Goal: Contribute content

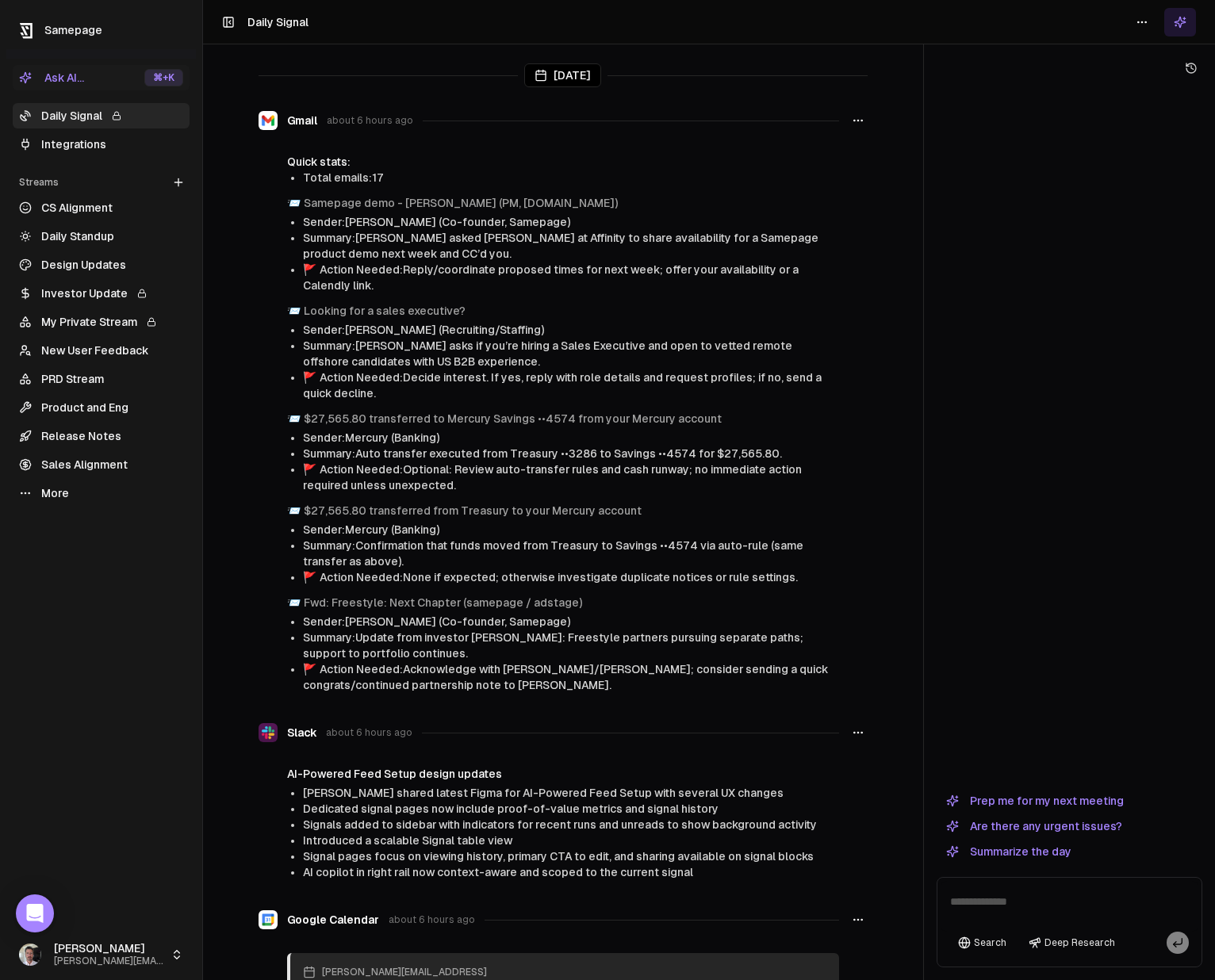
click at [64, 149] on link "Integrations" at bounding box center [101, 144] width 177 height 25
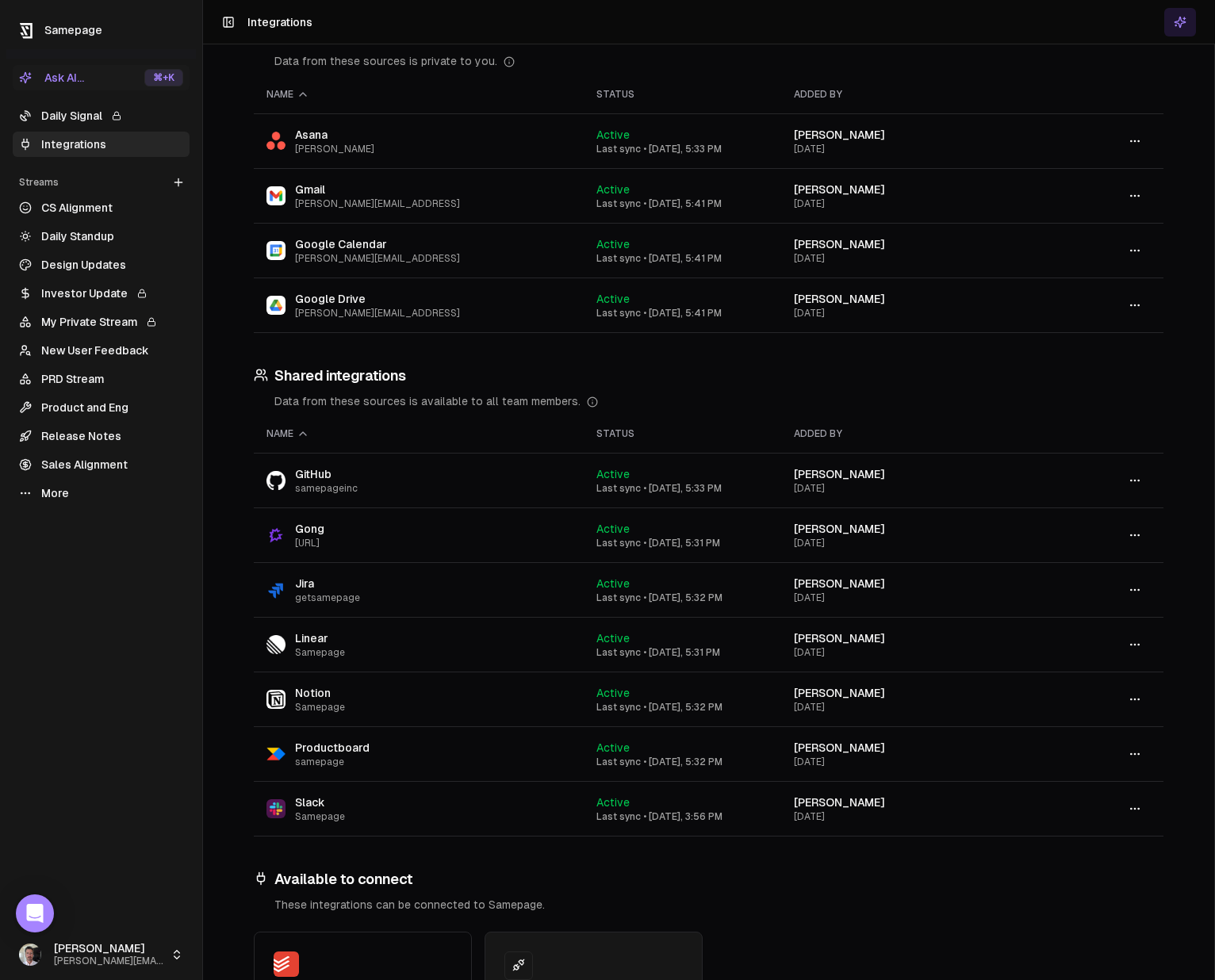
scroll to position [124, 0]
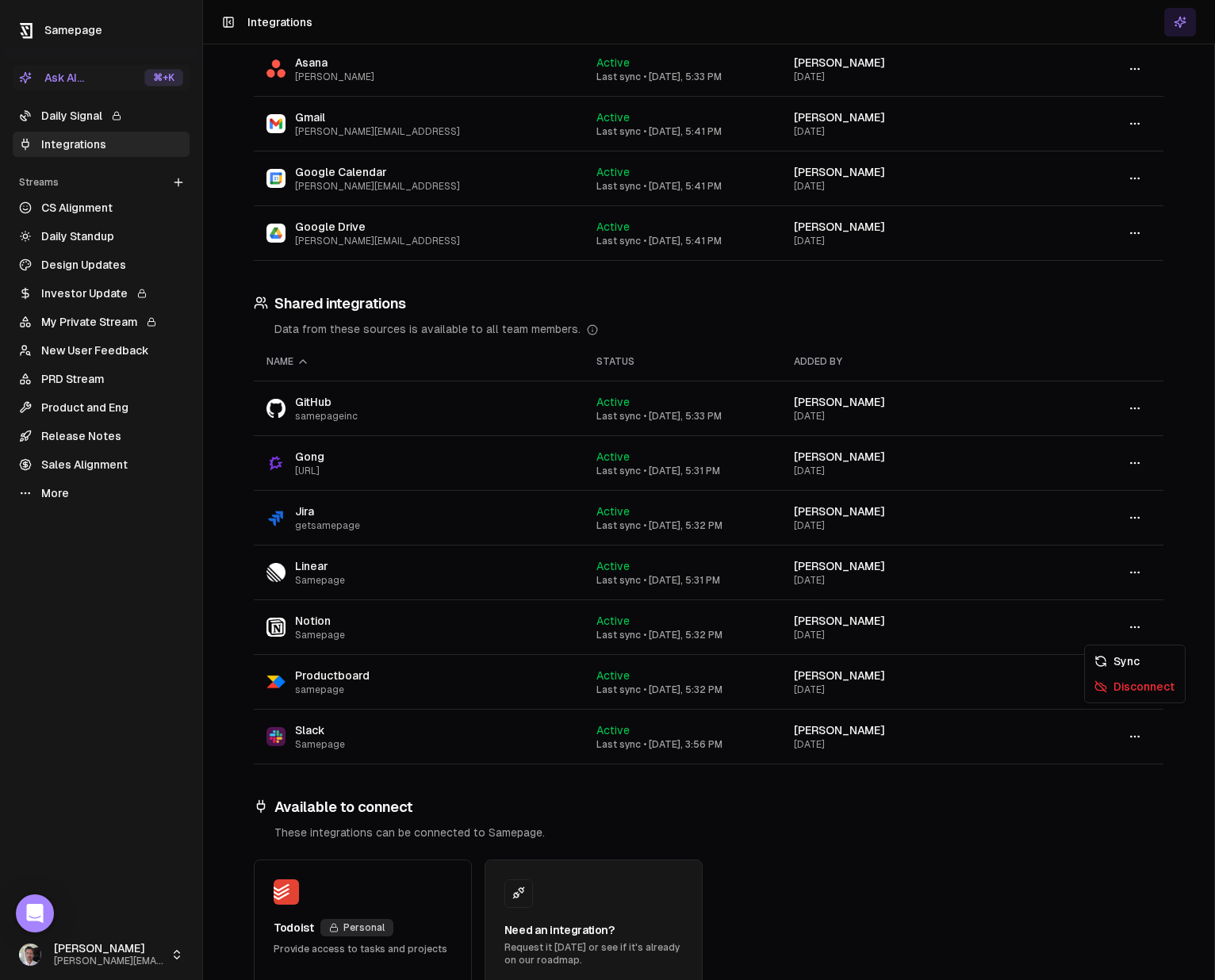
click at [1145, 630] on button "button" at bounding box center [1135, 627] width 32 height 29
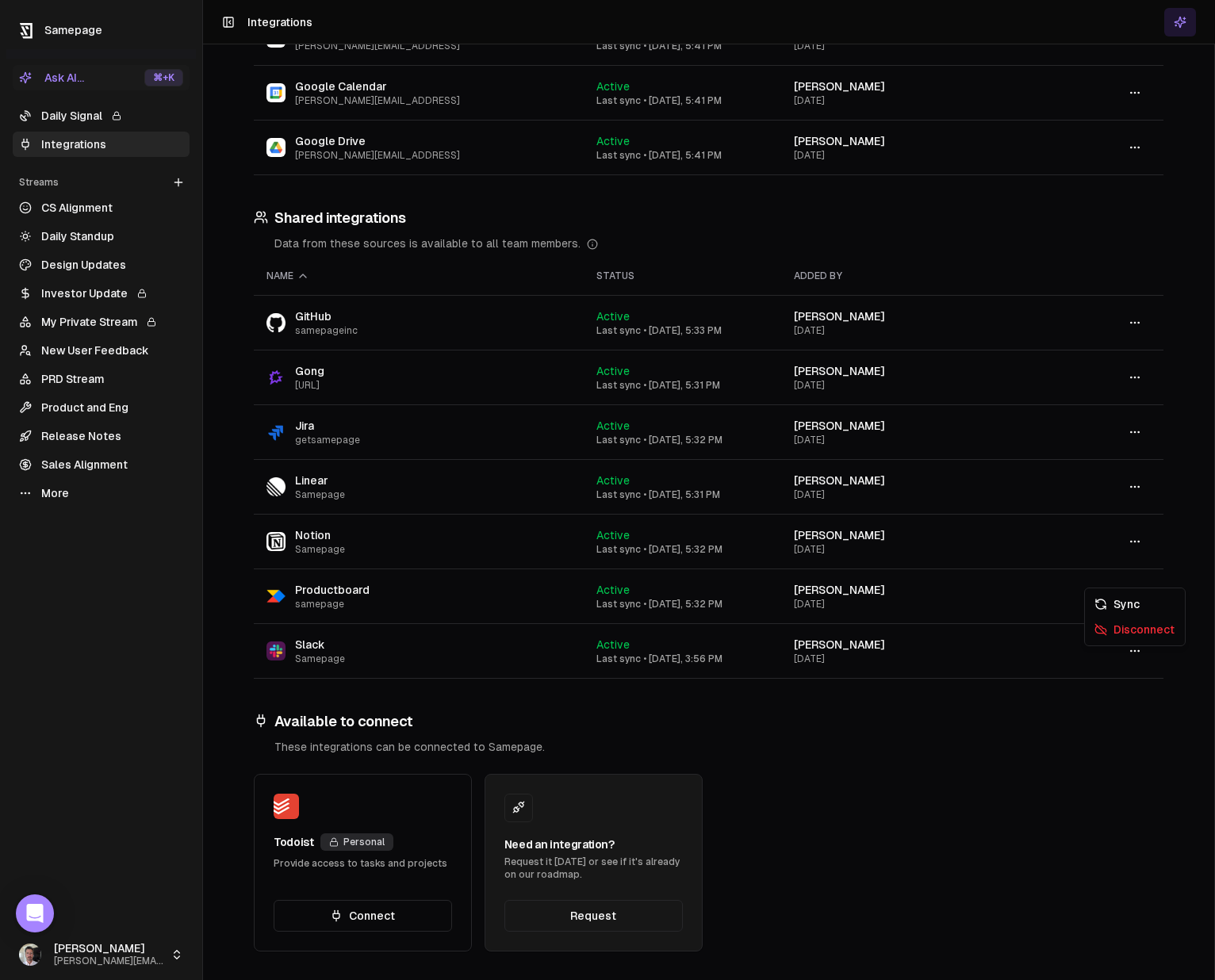
scroll to position [212, 0]
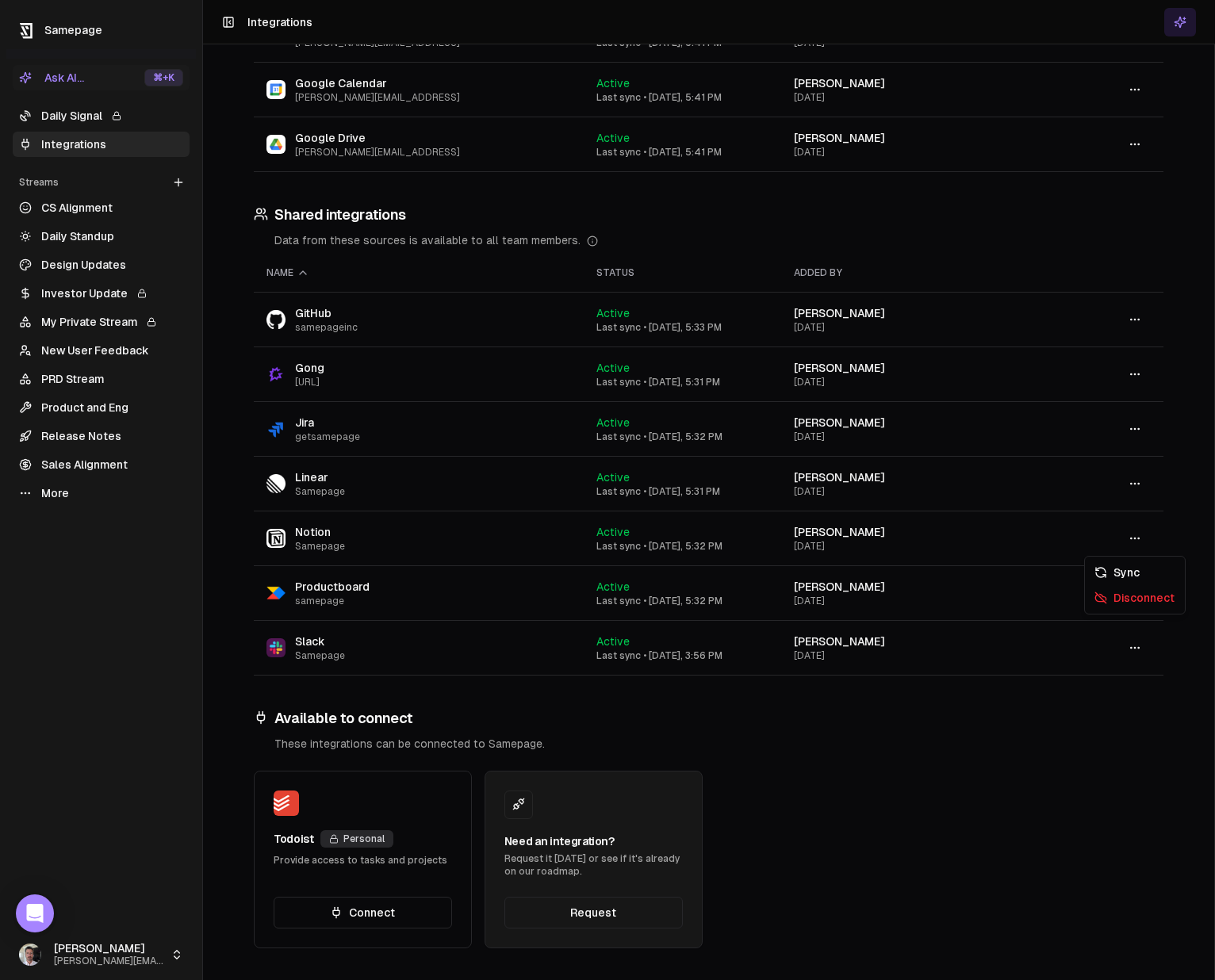
click at [1143, 531] on button "button" at bounding box center [1135, 539] width 32 height 29
click at [1138, 536] on icon "button" at bounding box center [1135, 538] width 12 height 12
click at [1130, 571] on div "Sync" at bounding box center [1135, 572] width 94 height 25
click at [85, 108] on link "Daily Signal" at bounding box center [101, 116] width 177 height 25
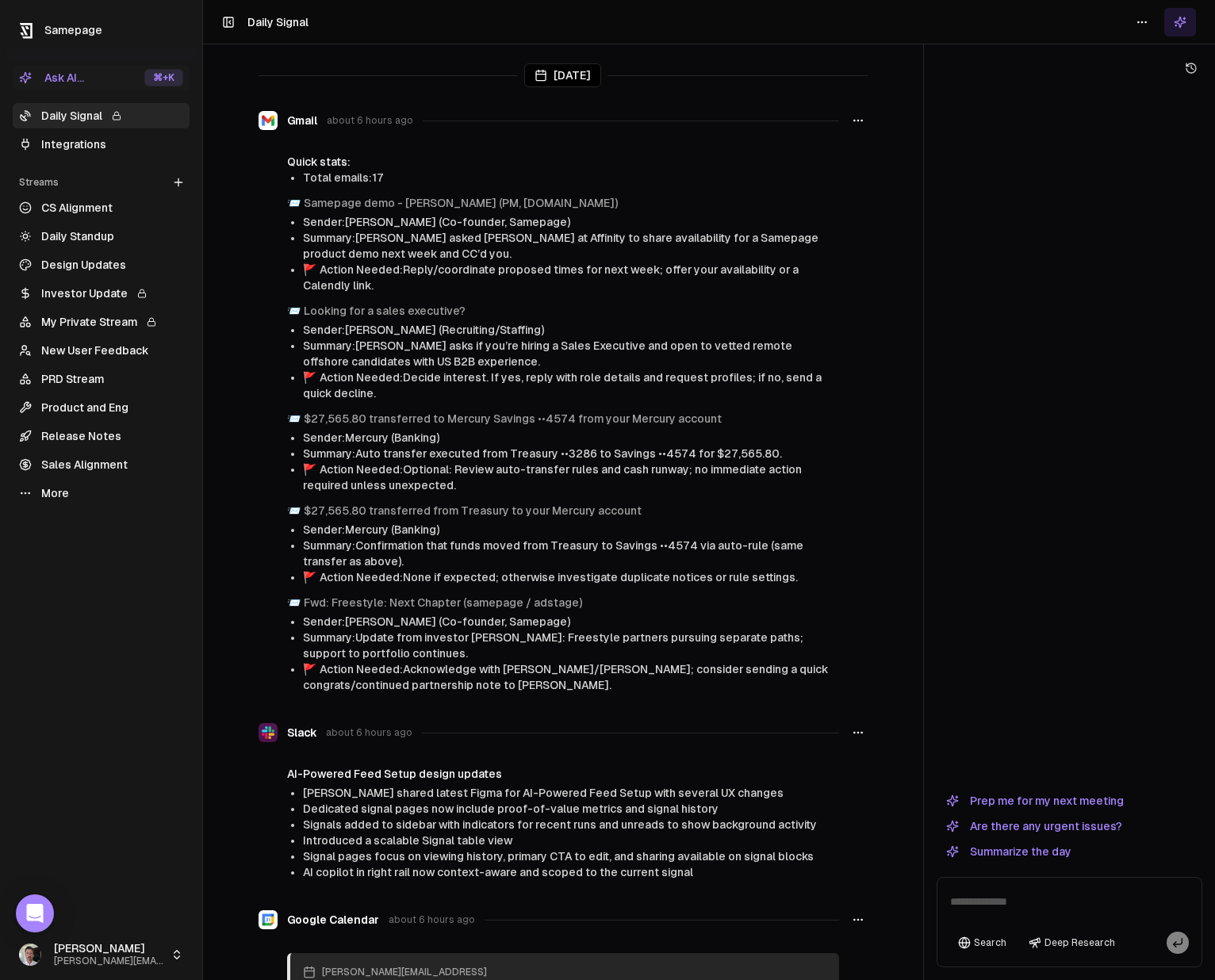
click at [89, 341] on link "New User Feedback" at bounding box center [101, 350] width 177 height 25
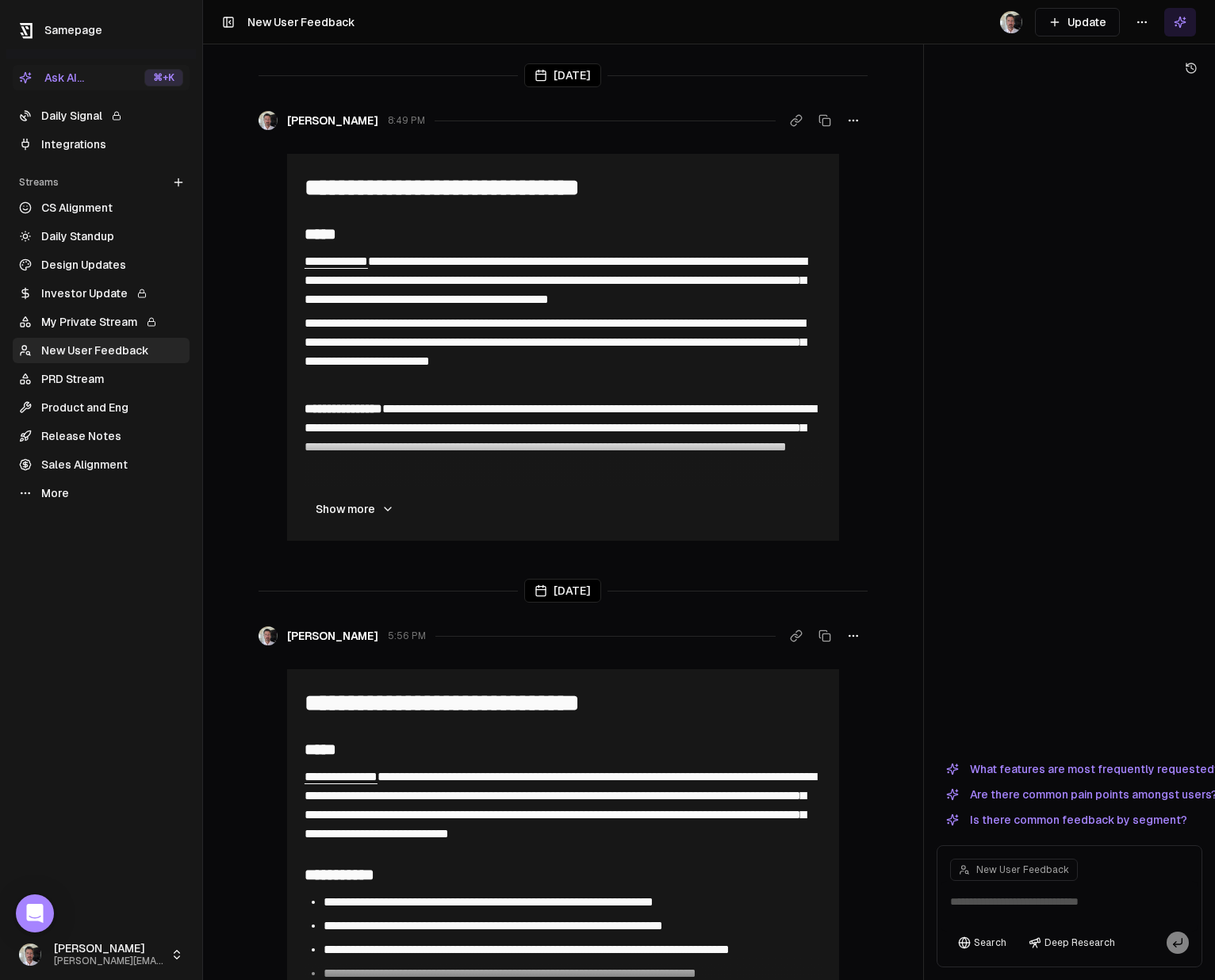
click at [1099, 20] on button "Update" at bounding box center [1077, 22] width 85 height 29
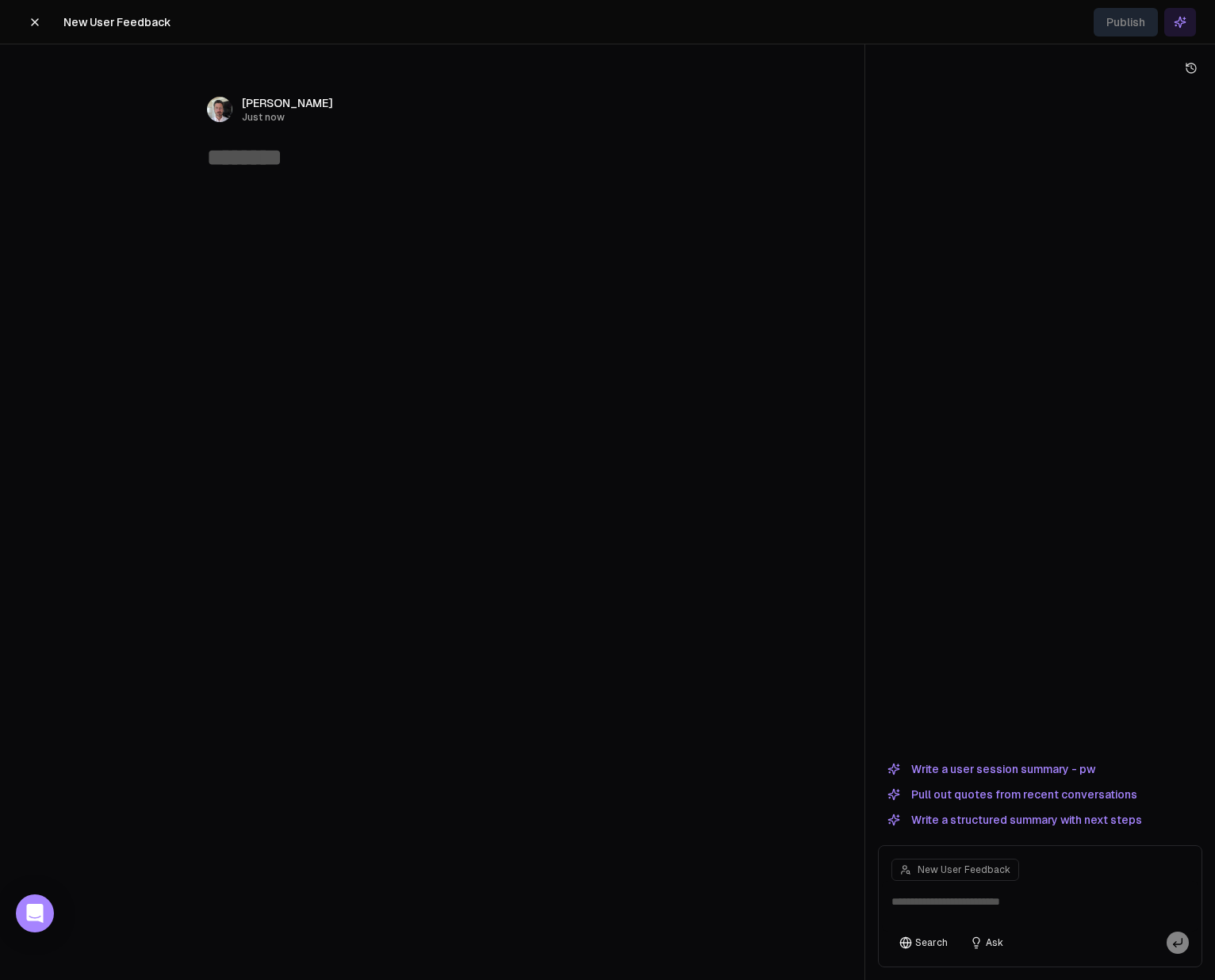
click at [1019, 767] on button "Write a user session summary - pw" at bounding box center [991, 769] width 227 height 19
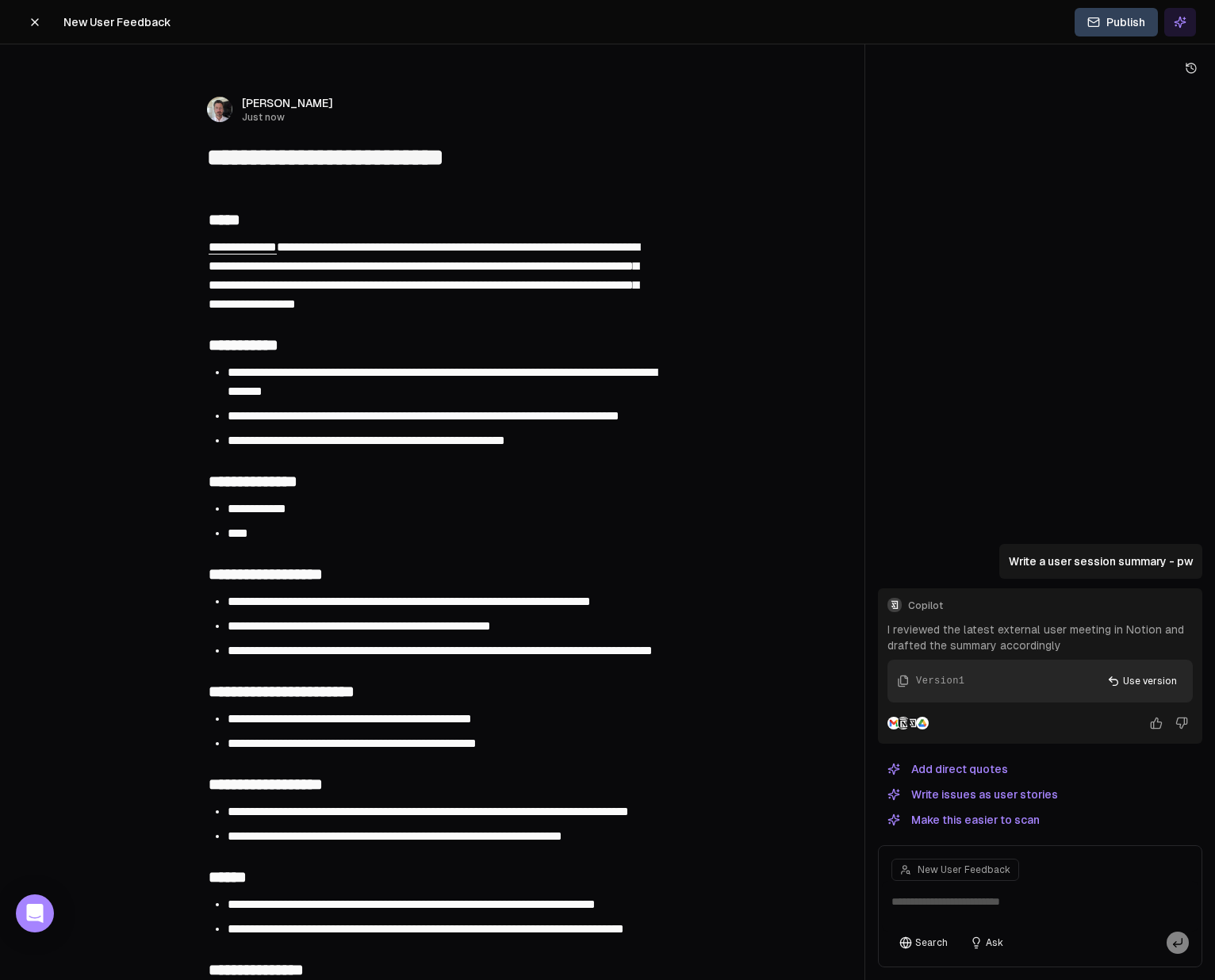
type textarea "**********"
click at [29, 23] on icon at bounding box center [35, 22] width 12 height 12
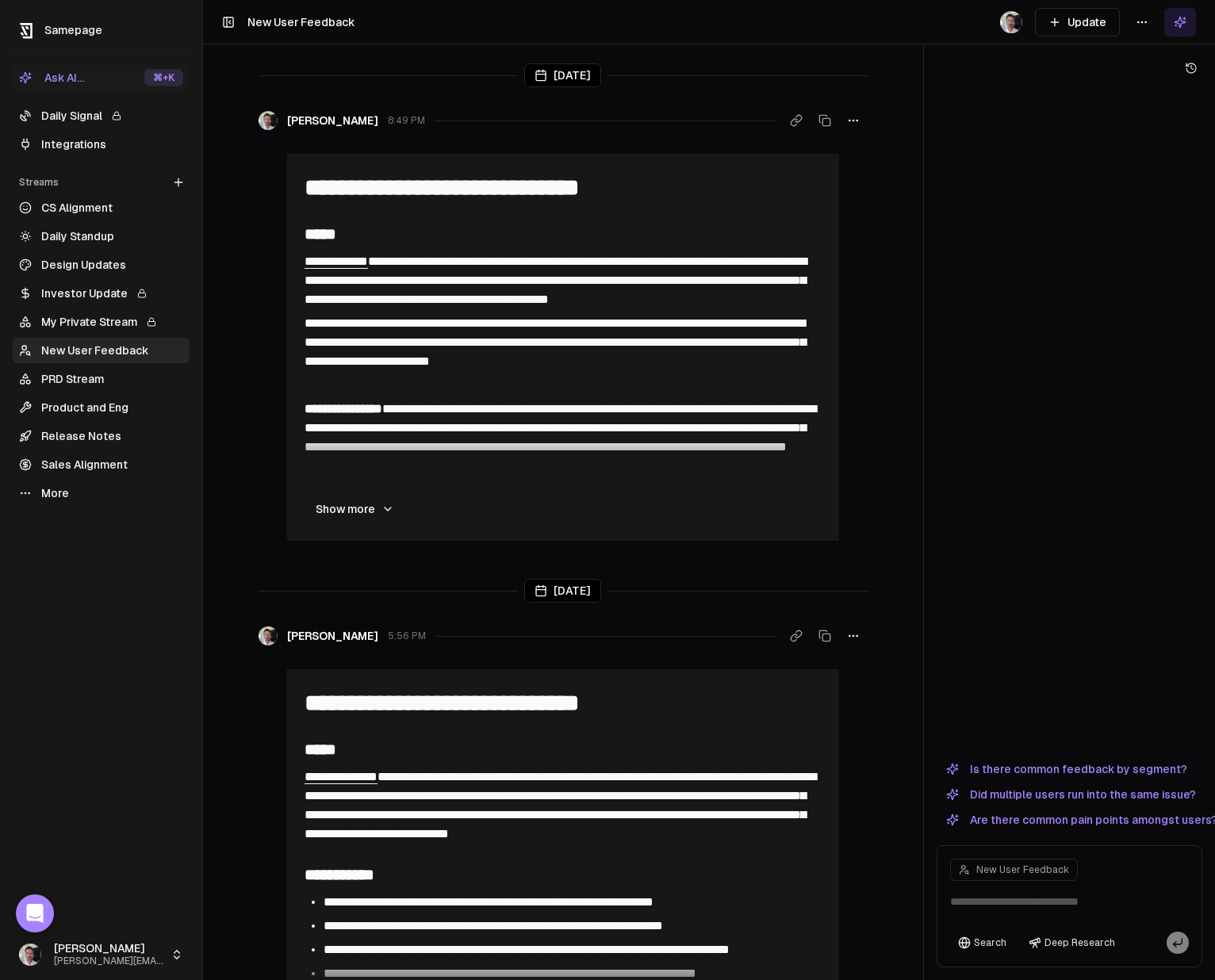
click at [73, 350] on link "New User Feedback" at bounding box center [101, 350] width 177 height 25
click at [1072, 16] on button "Update" at bounding box center [1077, 22] width 85 height 29
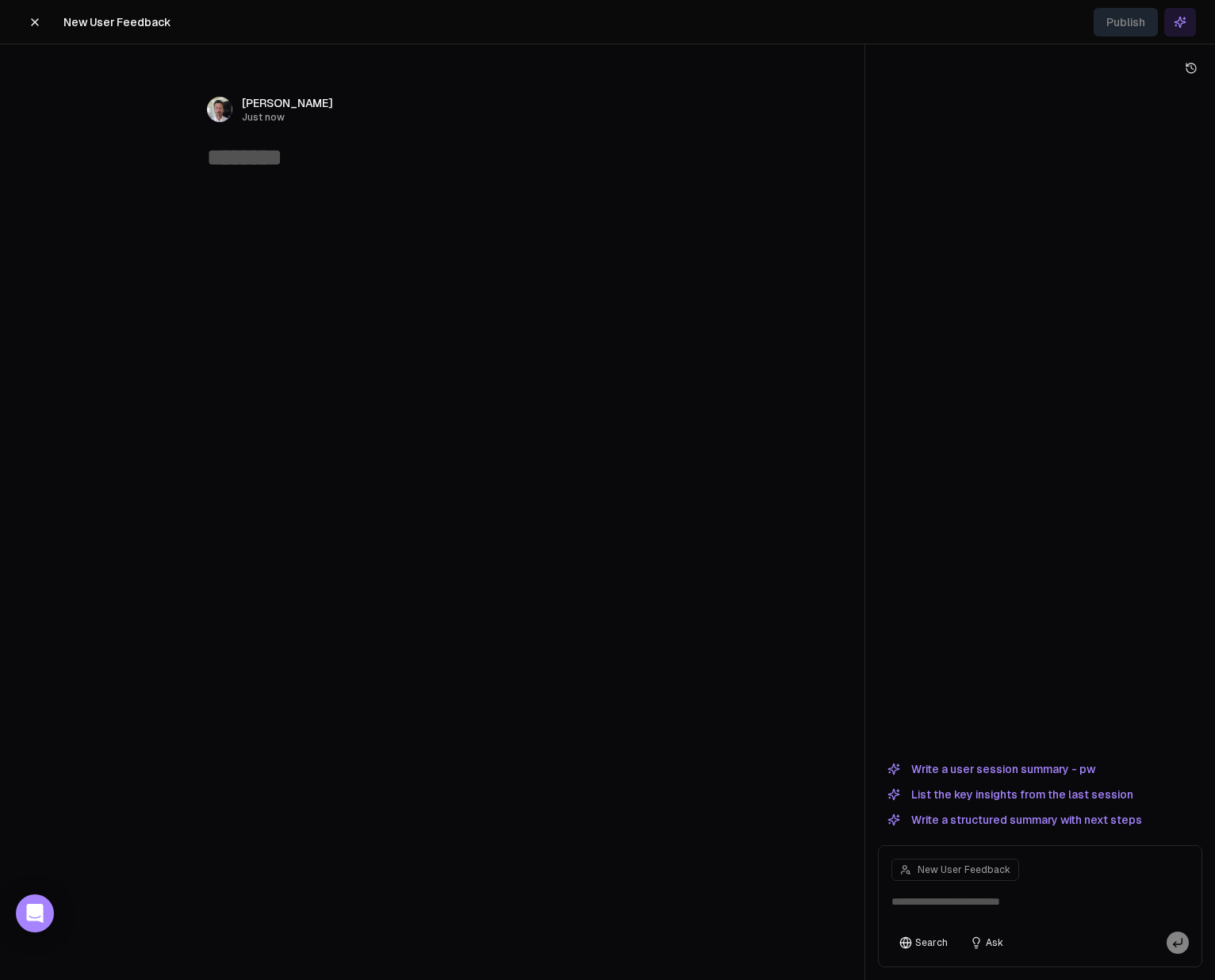
click at [1053, 766] on button "Write a user session summary - pw" at bounding box center [991, 769] width 227 height 19
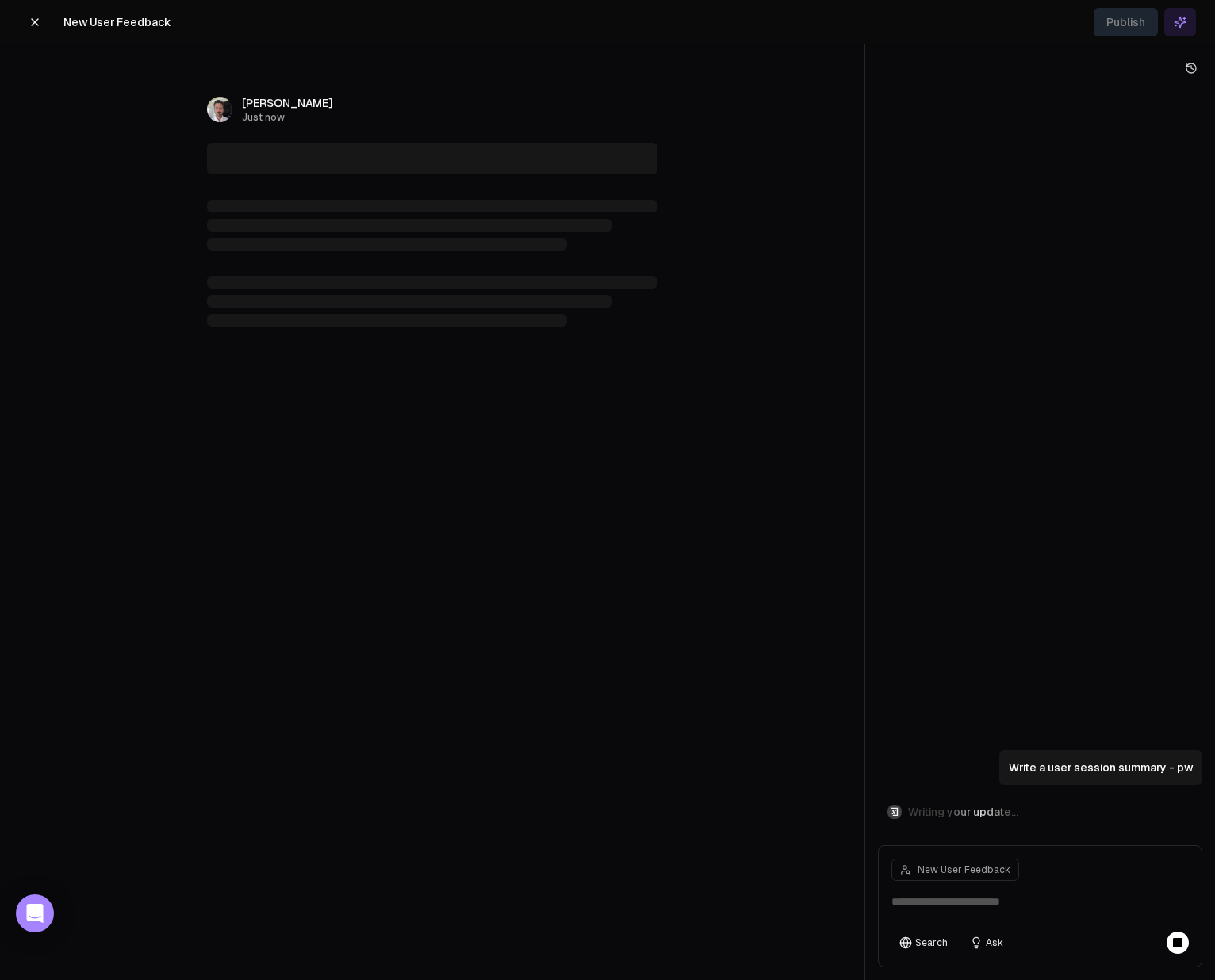
type textarea "**********"
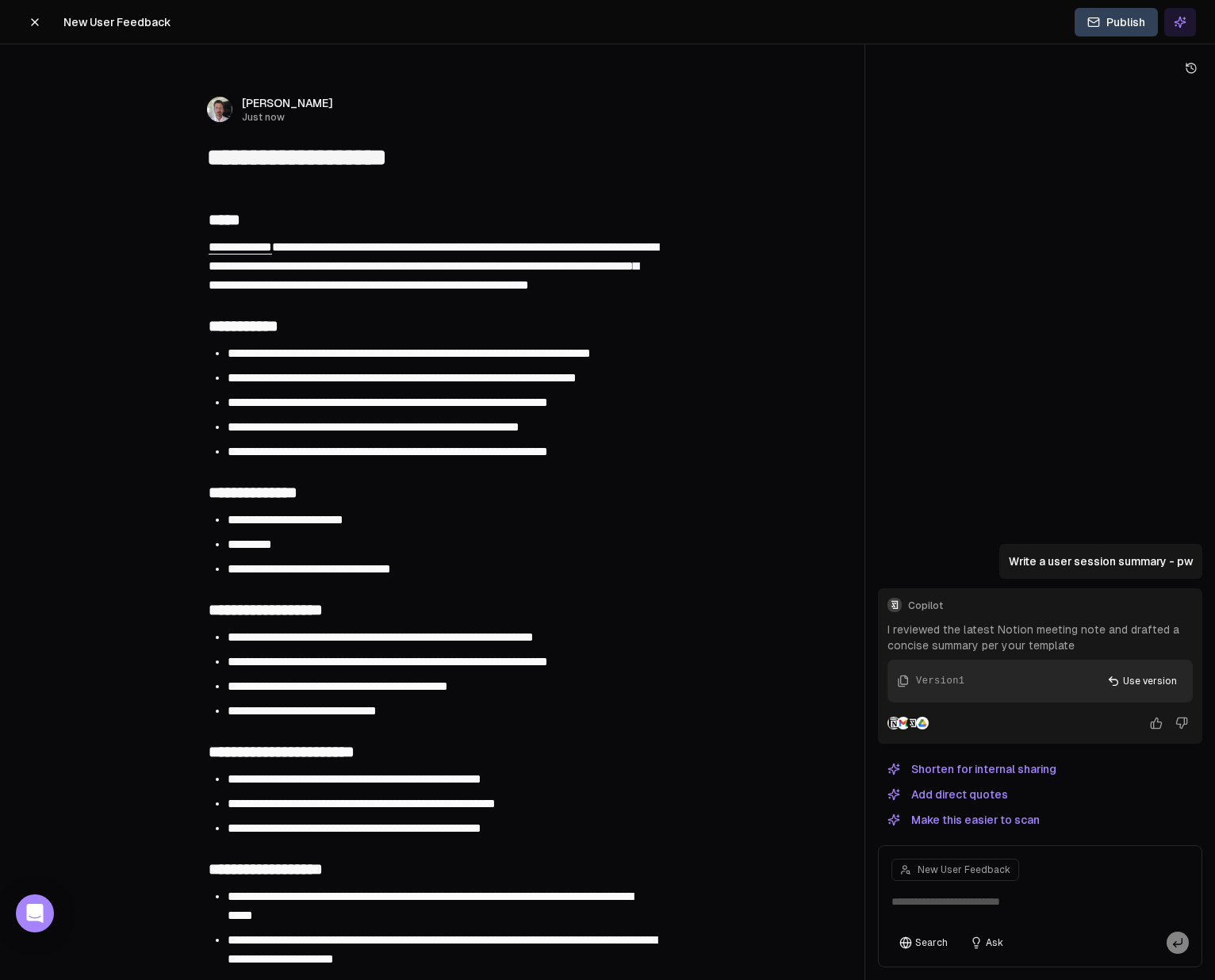
click at [33, 24] on icon at bounding box center [35, 22] width 12 height 12
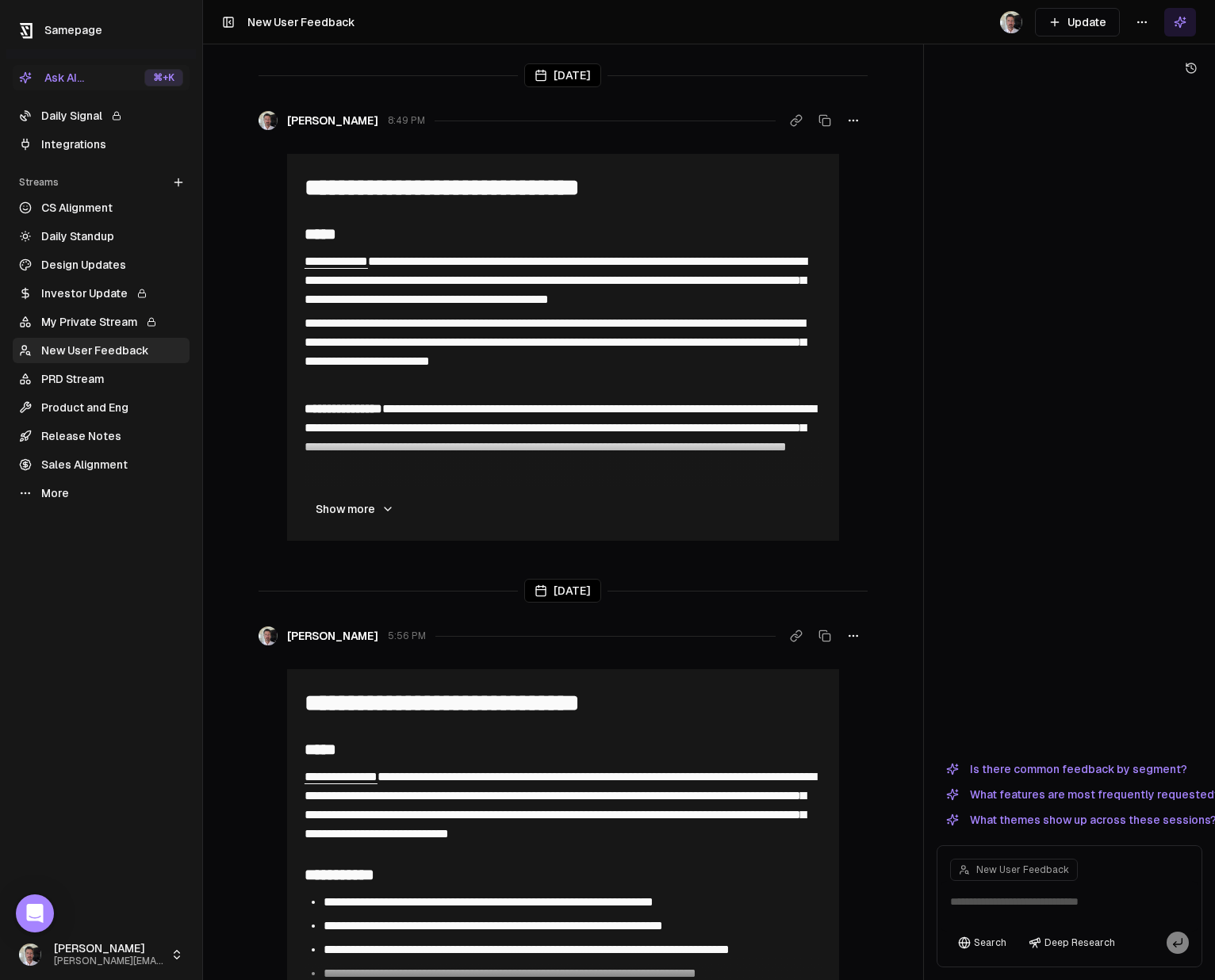
click at [69, 137] on link "Integrations" at bounding box center [101, 144] width 177 height 25
